Goal: Task Accomplishment & Management: Manage account settings

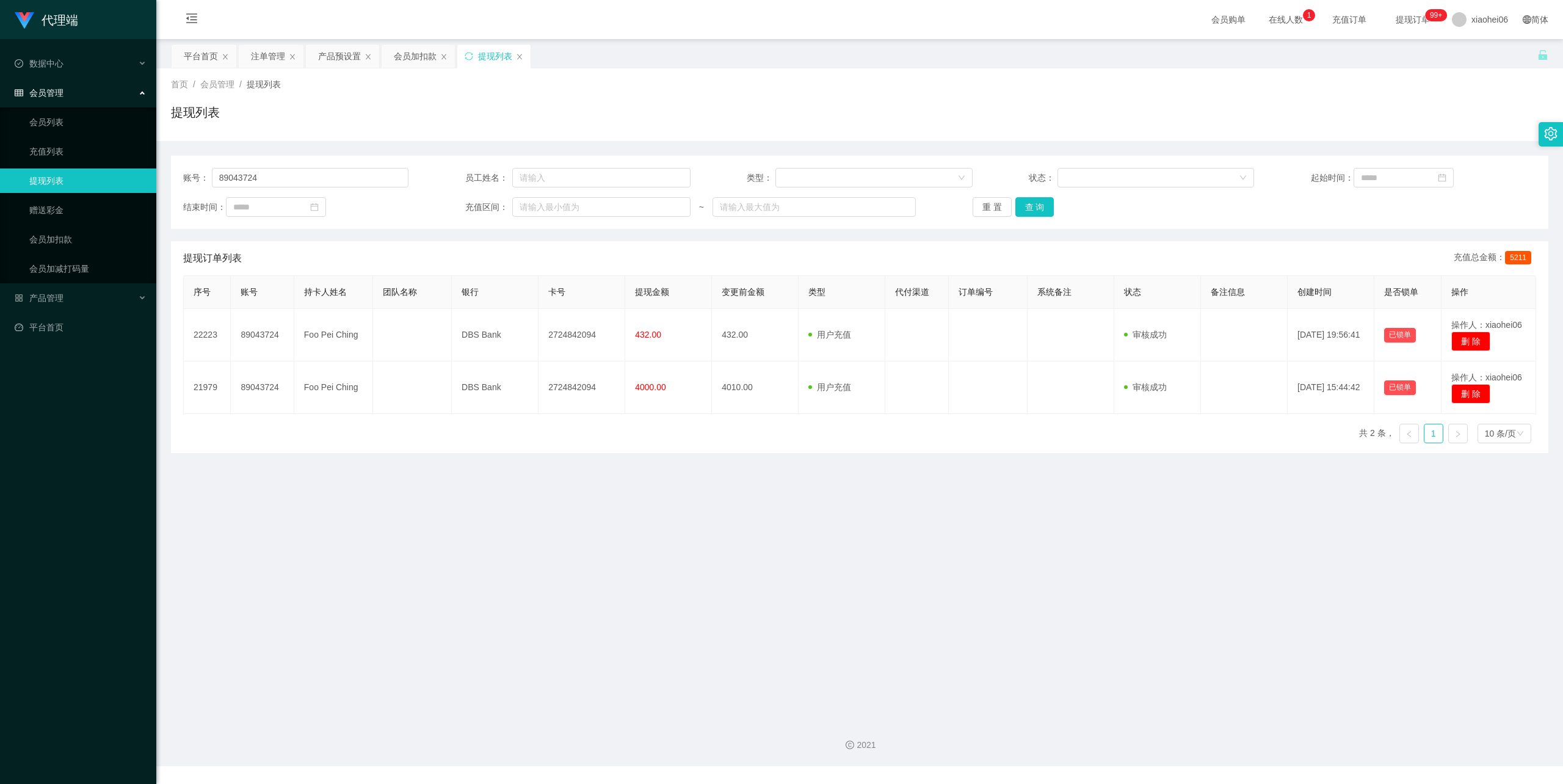
drag, startPoint x: 288, startPoint y: 181, endPoint x: 71, endPoint y: 165, distance: 217.6
click at [71, 165] on section "代理端 数据中心 会员管理 会员列表 充值列表 提现列表 赠送彩金 会员加扣款 会员加减打码量 产品管理 平台首页 保存配置 重置配置 整体风格设置 主题色 …" at bounding box center [781, 383] width 1563 height 766
click at [740, 129] on div "提现列表" at bounding box center [859, 117] width 1377 height 28
